Goal: Information Seeking & Learning: Learn about a topic

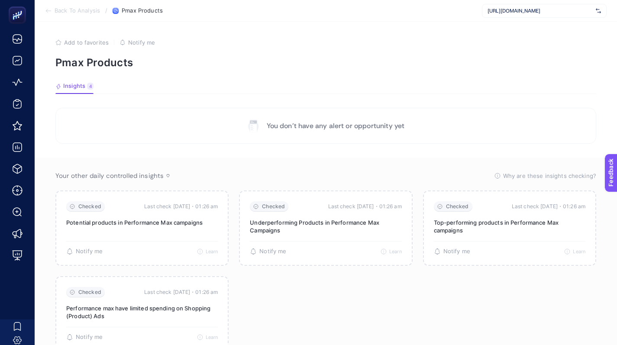
click at [506, 16] on div "[URL][DOMAIN_NAME]" at bounding box center [544, 11] width 125 height 14
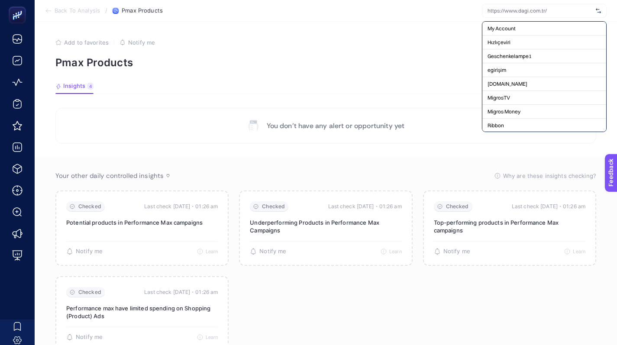
click at [506, 16] on div at bounding box center [544, 11] width 125 height 14
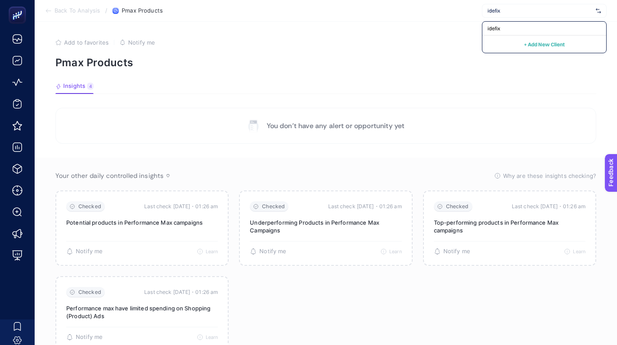
type input "idefix"
click at [523, 24] on div "idefix" at bounding box center [544, 29] width 124 height 14
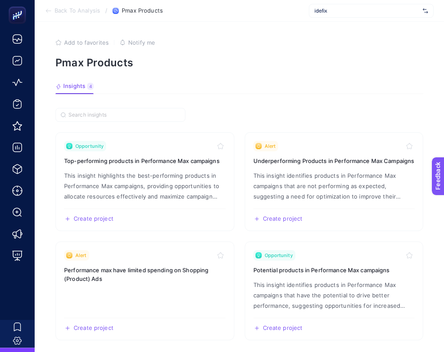
click at [377, 17] on div "idefix" at bounding box center [371, 11] width 125 height 14
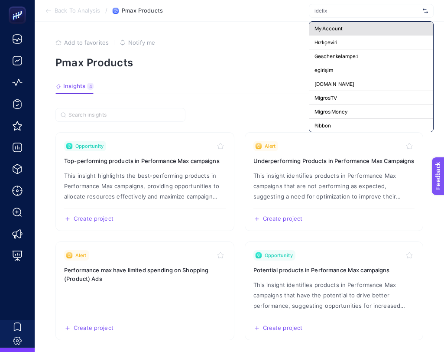
click at [370, 32] on div "My Account" at bounding box center [371, 29] width 124 height 14
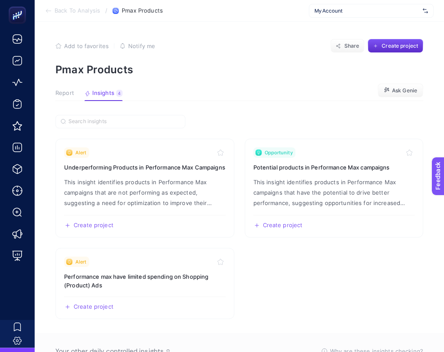
click at [62, 97] on button "Report" at bounding box center [64, 95] width 19 height 11
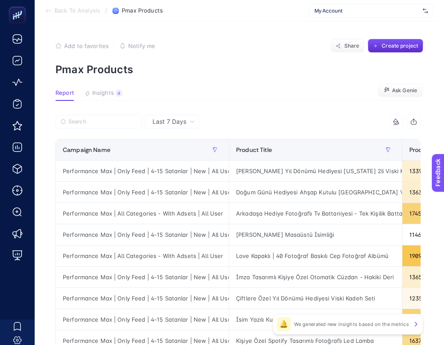
click at [378, 7] on span "My Account" at bounding box center [366, 10] width 105 height 7
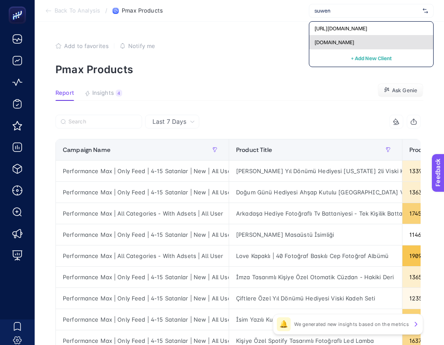
type input "suwen"
click at [365, 40] on div "[DOMAIN_NAME]" at bounding box center [371, 43] width 124 height 14
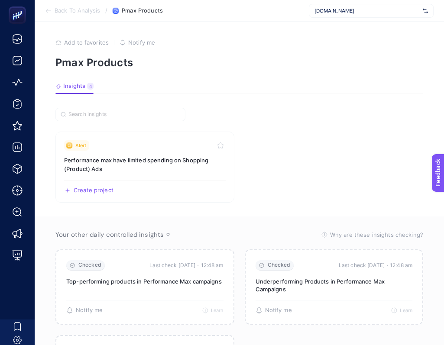
click at [359, 11] on span "[DOMAIN_NAME]" at bounding box center [366, 10] width 105 height 7
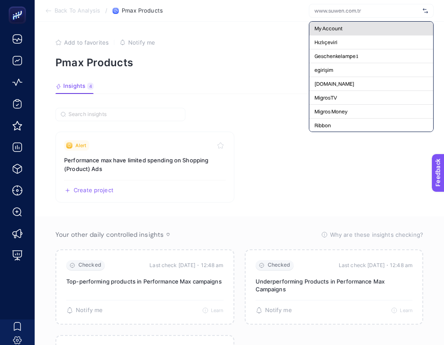
click at [357, 26] on div "My Account" at bounding box center [371, 29] width 124 height 14
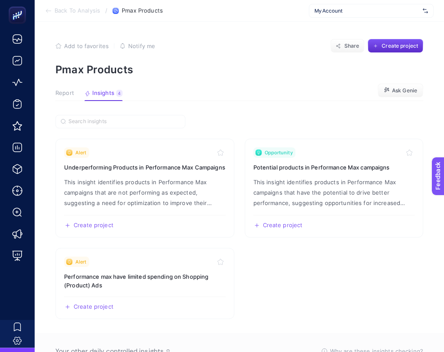
click at [71, 94] on span "Report" at bounding box center [64, 93] width 19 height 7
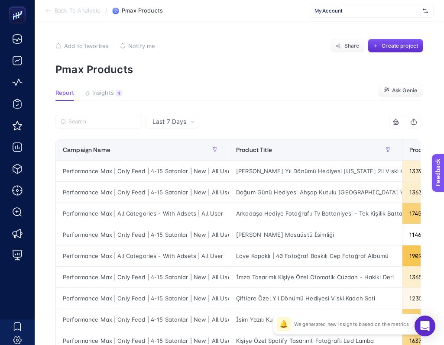
click at [350, 6] on div "My Account" at bounding box center [371, 11] width 125 height 14
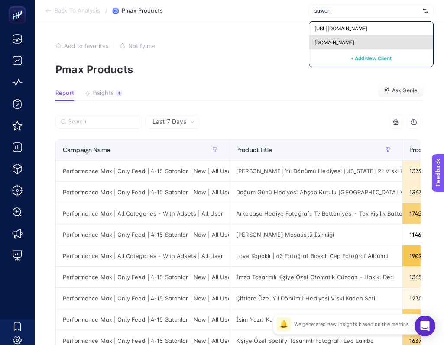
type input "suwen"
click at [354, 43] on span "[DOMAIN_NAME]" at bounding box center [334, 42] width 40 height 7
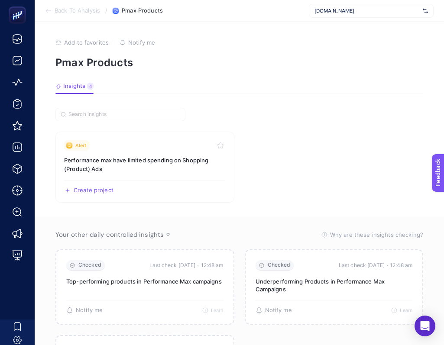
click at [353, 16] on div "[DOMAIN_NAME]" at bounding box center [371, 11] width 125 height 14
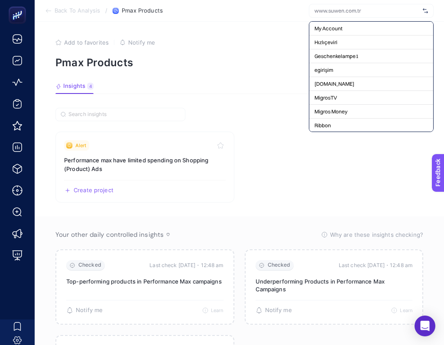
click at [272, 36] on article "Add to favorites false Notify me Pmax Products Insights 4 We generated new insi…" at bounding box center [239, 225] width 409 height 406
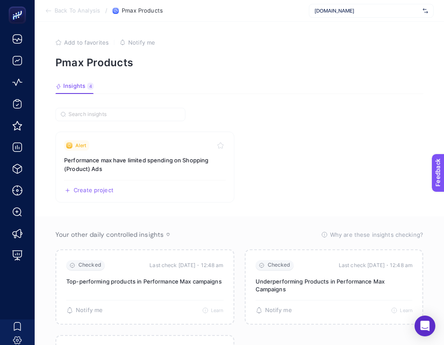
click at [66, 8] on span "Back To Analysis" at bounding box center [77, 10] width 45 height 7
click at [70, 12] on span "Back To Analysis" at bounding box center [77, 10] width 45 height 7
click at [48, 12] on icon at bounding box center [48, 10] width 7 height 7
click at [339, 14] on div "[DOMAIN_NAME]" at bounding box center [371, 11] width 125 height 14
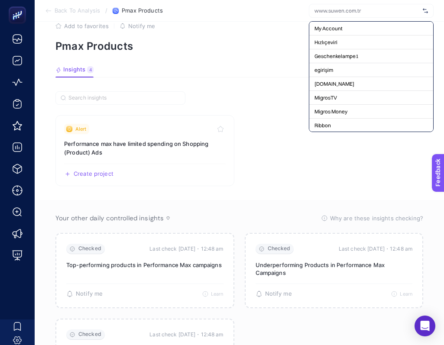
scroll to position [17, 0]
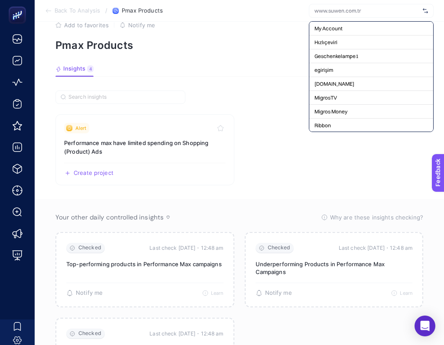
click at [242, 42] on p "Pmax Products" at bounding box center [239, 45] width 368 height 13
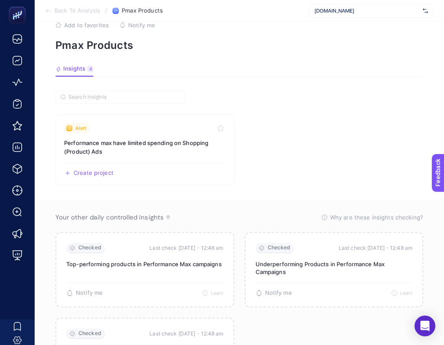
click at [128, 43] on p "Pmax Products" at bounding box center [239, 45] width 368 height 13
copy article "Pmax Products"
click at [338, 77] on article "Add to favorites false Notify me Pmax Products Insights 4 We generated new insi…" at bounding box center [239, 207] width 409 height 406
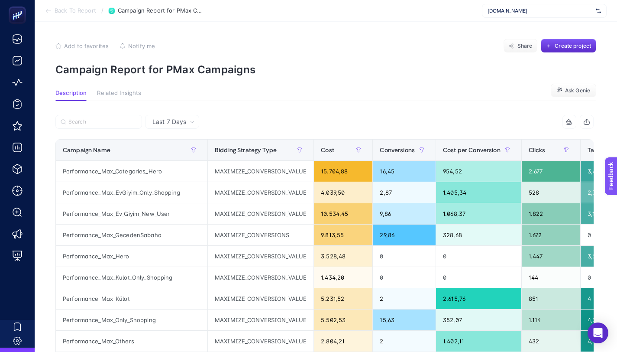
click at [421, 81] on article "Add to favorites false Notify me Share Create project Campaign Report for PMax …" at bounding box center [326, 311] width 582 height 578
click at [346, 78] on article "Add to favorites false Notify me Share Create project Campaign Report for PMax …" at bounding box center [326, 311] width 582 height 578
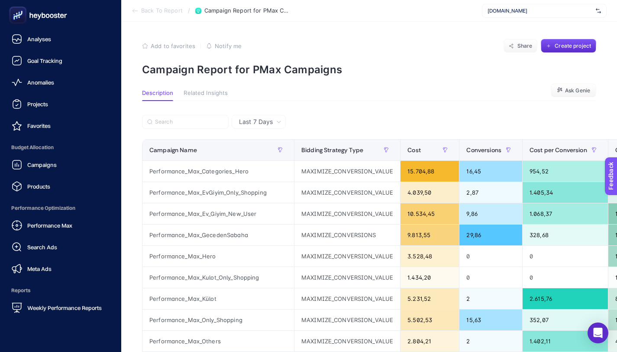
click at [58, 18] on icon at bounding box center [38, 14] width 62 height 17
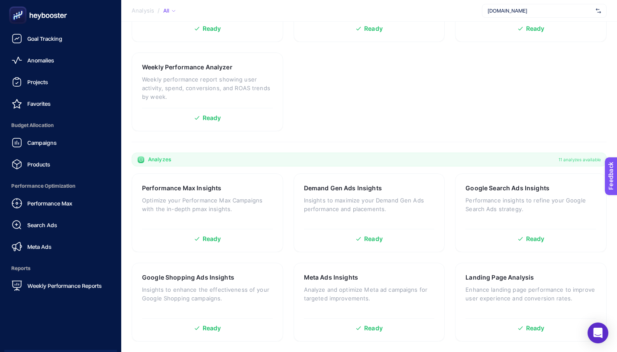
scroll to position [68, 0]
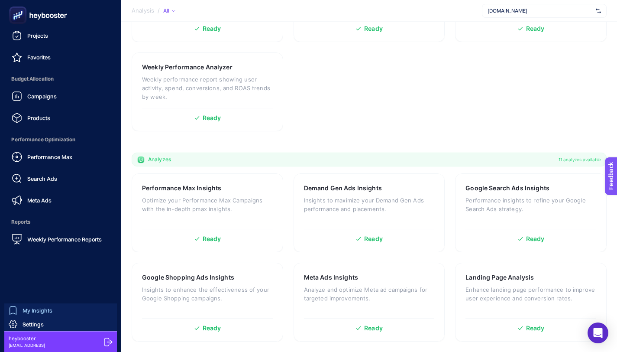
click at [40, 312] on span "My Insights" at bounding box center [38, 310] width 30 height 7
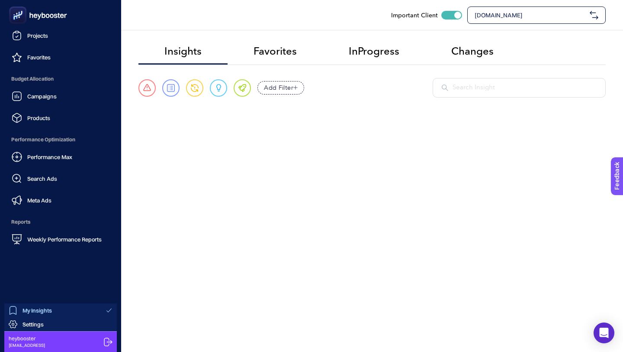
scroll to position [16, 0]
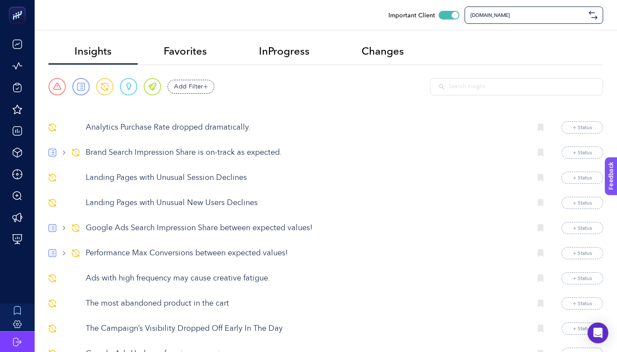
click at [505, 18] on span "[DOMAIN_NAME]" at bounding box center [527, 15] width 115 height 7
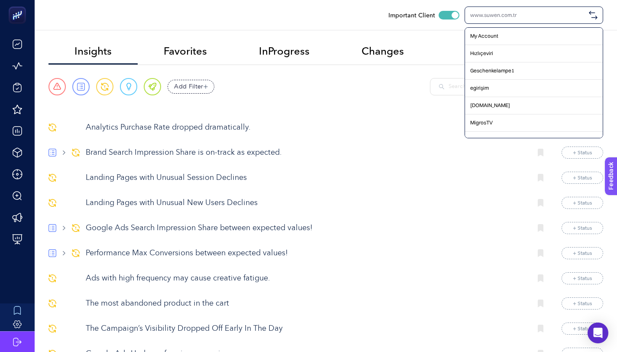
click at [417, 78] on div "Urgent Report Warning Opportunity Perfect Add Filter" at bounding box center [325, 86] width 555 height 17
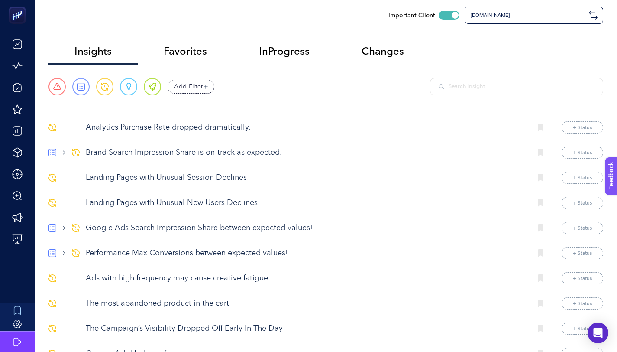
click at [458, 80] on div at bounding box center [516, 86] width 173 height 17
paste input "Pmax Products"
type input "Pmax Products"
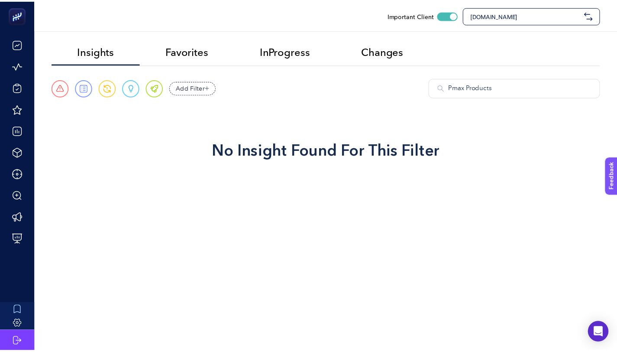
scroll to position [225, 0]
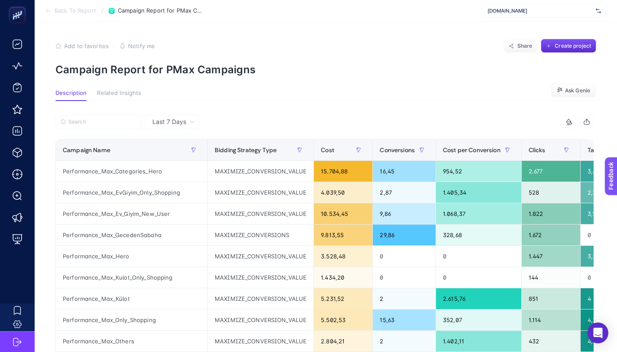
click at [459, 26] on article "Add to favorites false Notify me Share Create project Campaign Report for PMax …" at bounding box center [326, 311] width 582 height 578
click at [331, 98] on section "Description Related Insights Ask Genie" at bounding box center [325, 95] width 541 height 11
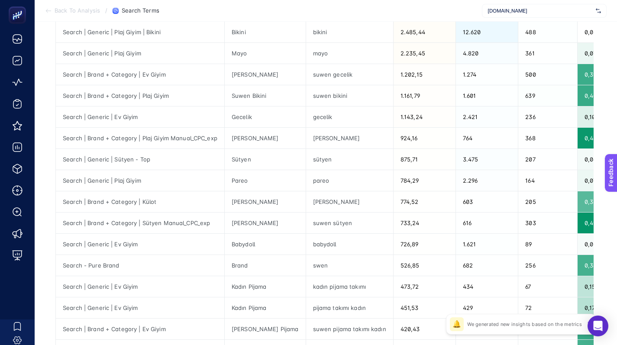
scroll to position [360, 0]
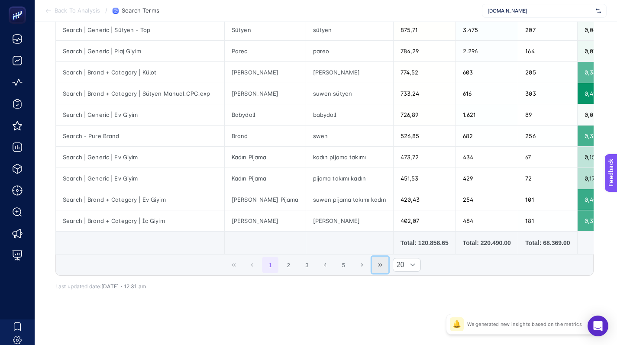
click at [383, 260] on button "Last Page" at bounding box center [380, 265] width 16 height 16
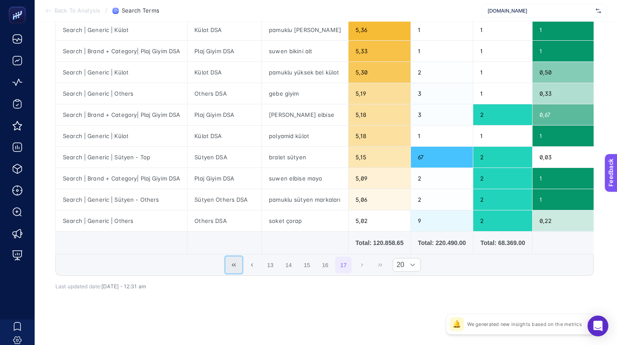
click at [239, 260] on button "First Page" at bounding box center [234, 265] width 16 height 16
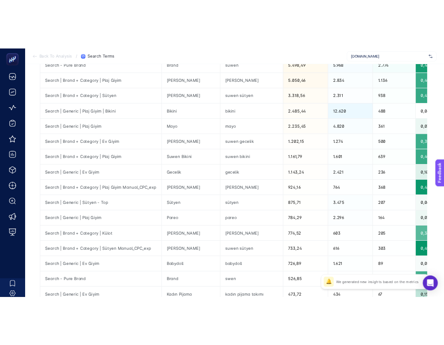
scroll to position [0, 0]
